Goal: Information Seeking & Learning: Compare options

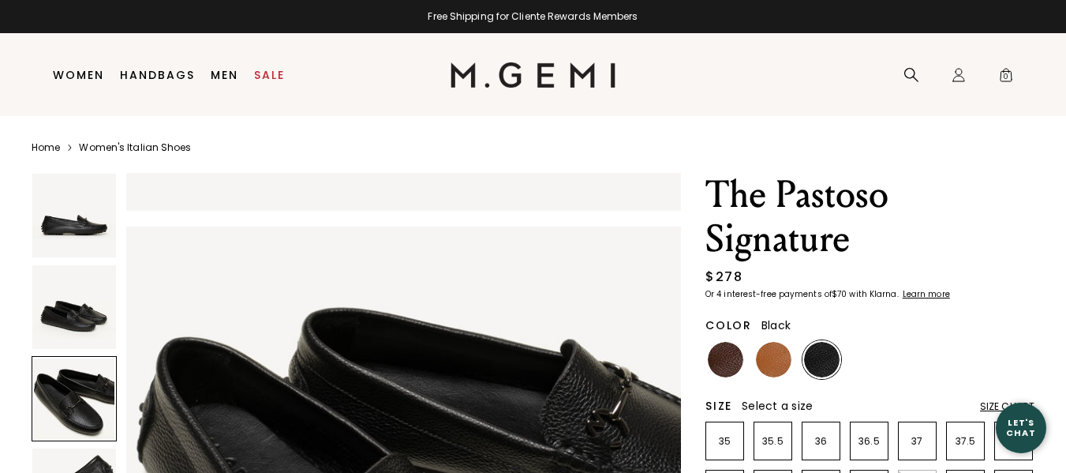
scroll to position [1184, 0]
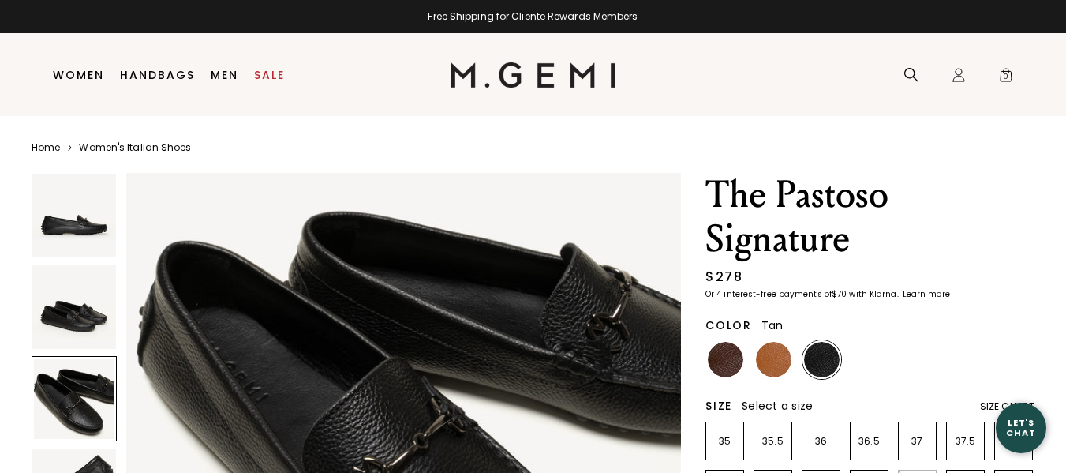
click at [761, 357] on img at bounding box center [774, 360] width 36 height 36
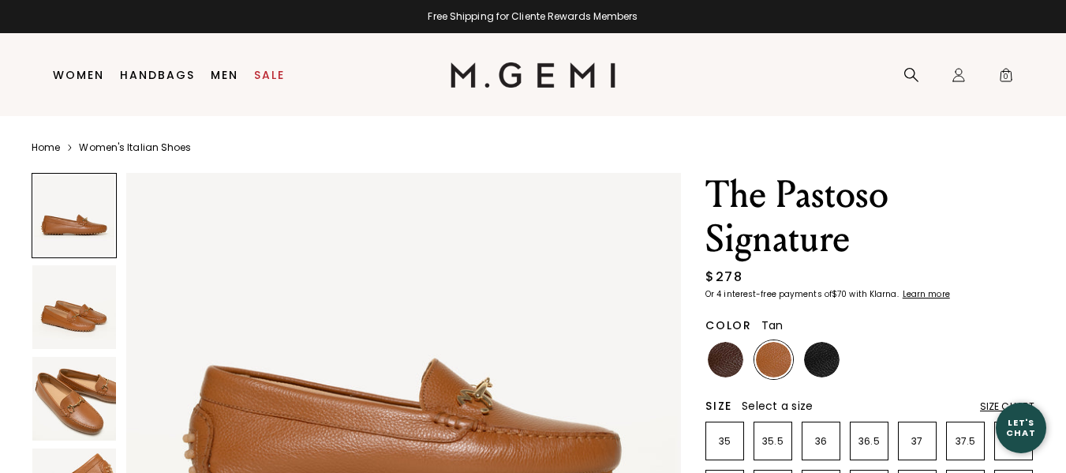
scroll to position [237, 0]
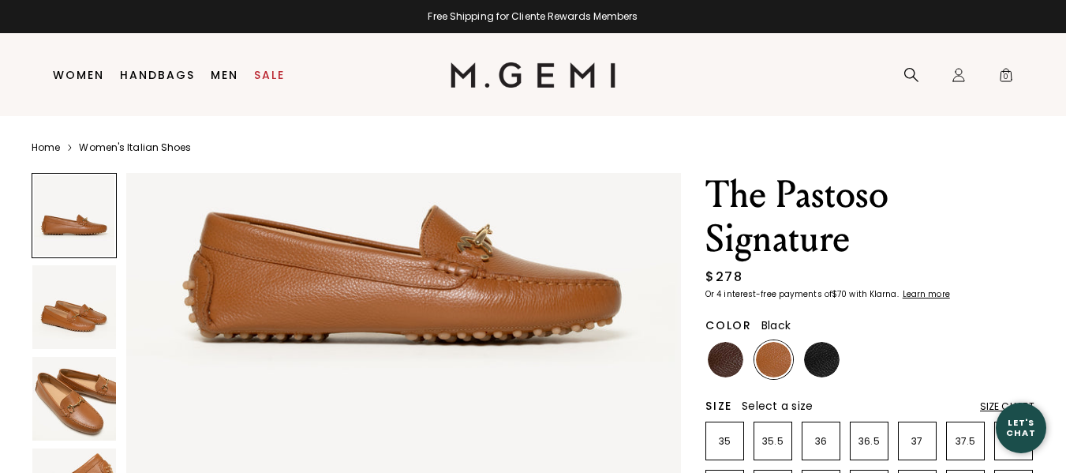
click at [821, 355] on img at bounding box center [822, 360] width 36 height 36
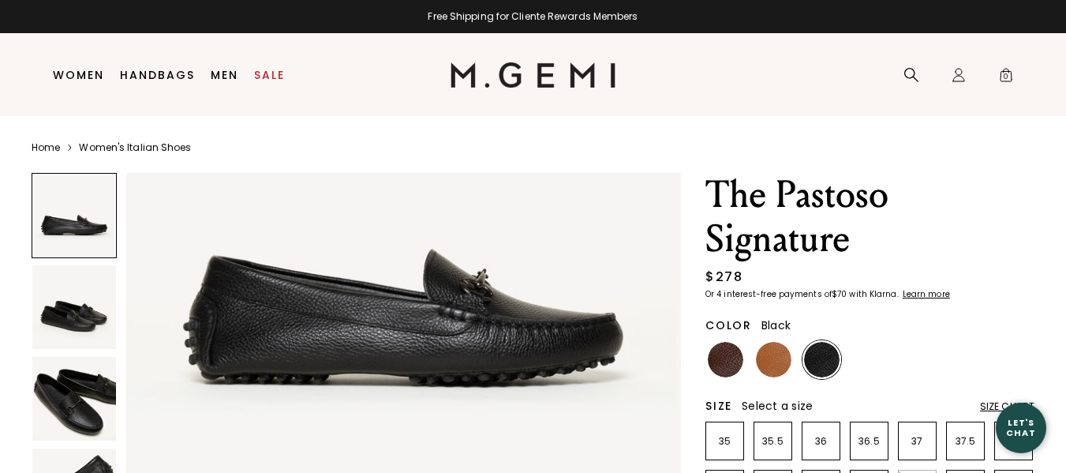
scroll to position [237, 0]
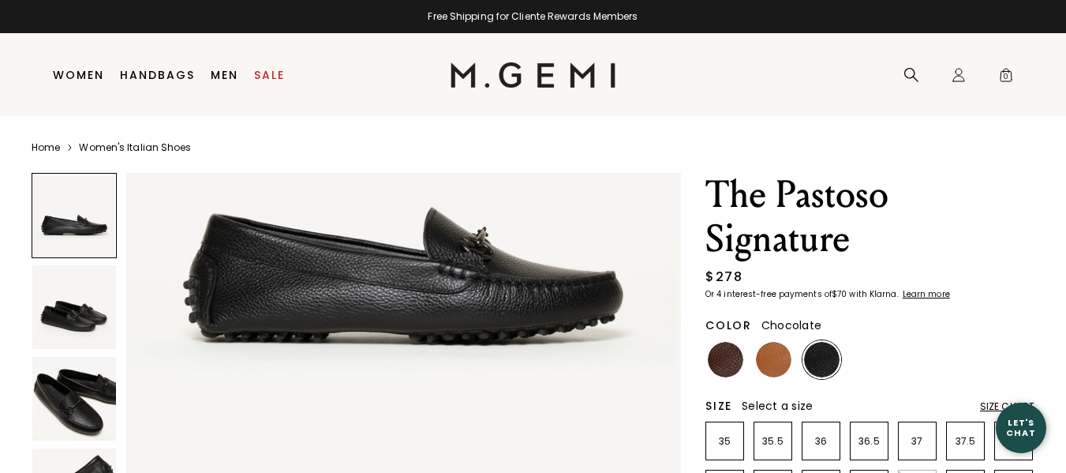
click at [713, 356] on img at bounding box center [726, 360] width 36 height 36
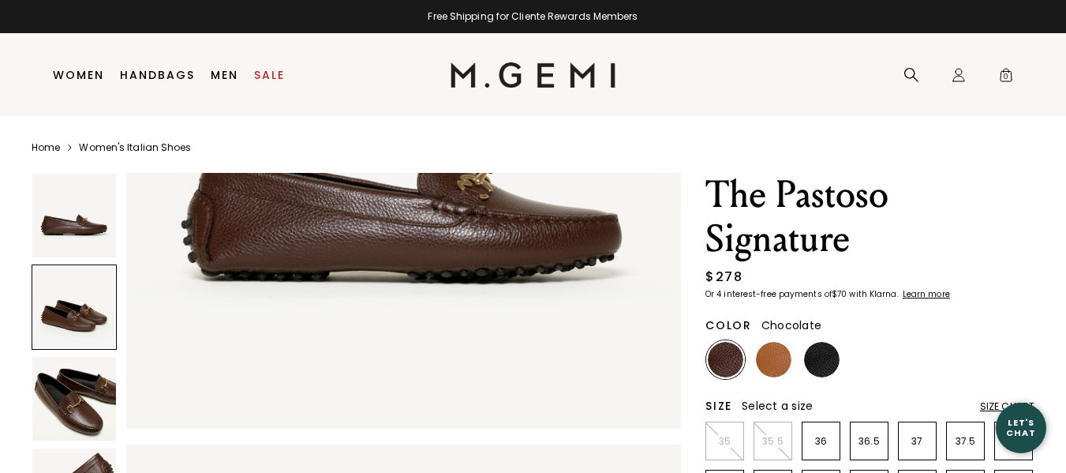
scroll to position [395, 0]
